Goal: Transaction & Acquisition: Purchase product/service

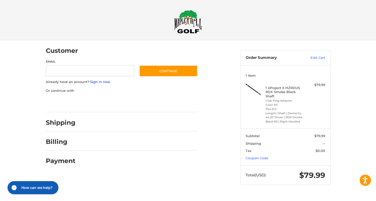
click at [105, 81] on link "Sign in now" at bounding box center [100, 82] width 20 height 4
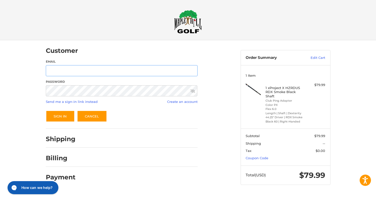
click at [108, 69] on input "Email" at bounding box center [122, 70] width 152 height 11
type input "**********"
click at [66, 119] on button "Sign In" at bounding box center [60, 116] width 29 height 12
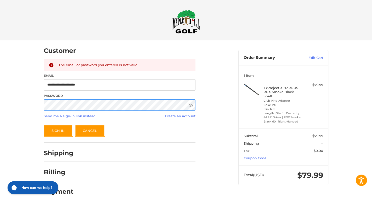
click at [2, 103] on div "**********" at bounding box center [186, 122] width 372 height 164
click at [44, 125] on button "Sign In" at bounding box center [58, 131] width 29 height 12
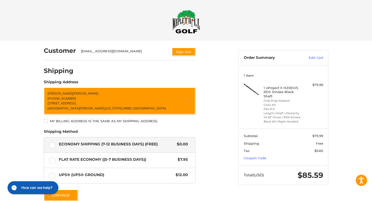
click at [46, 122] on label "My billing address is the same as my shipping address." at bounding box center [120, 121] width 152 height 4
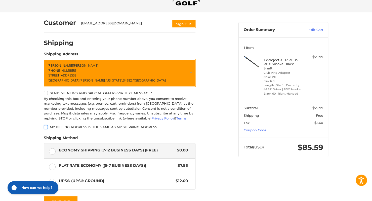
scroll to position [30, 0]
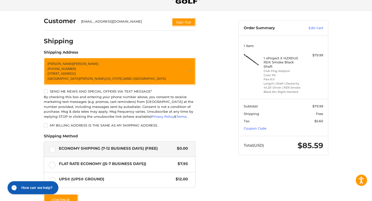
click at [45, 126] on label "My billing address is the same as my shipping address." at bounding box center [120, 125] width 152 height 4
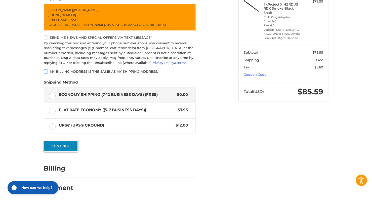
scroll to position [83, 0]
click at [61, 146] on button "Continue" at bounding box center [61, 146] width 34 height 12
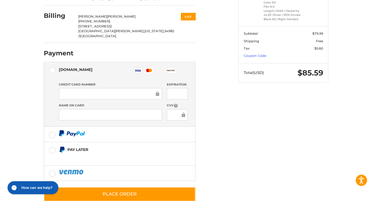
scroll to position [103, 0]
